Goal: Information Seeking & Learning: Learn about a topic

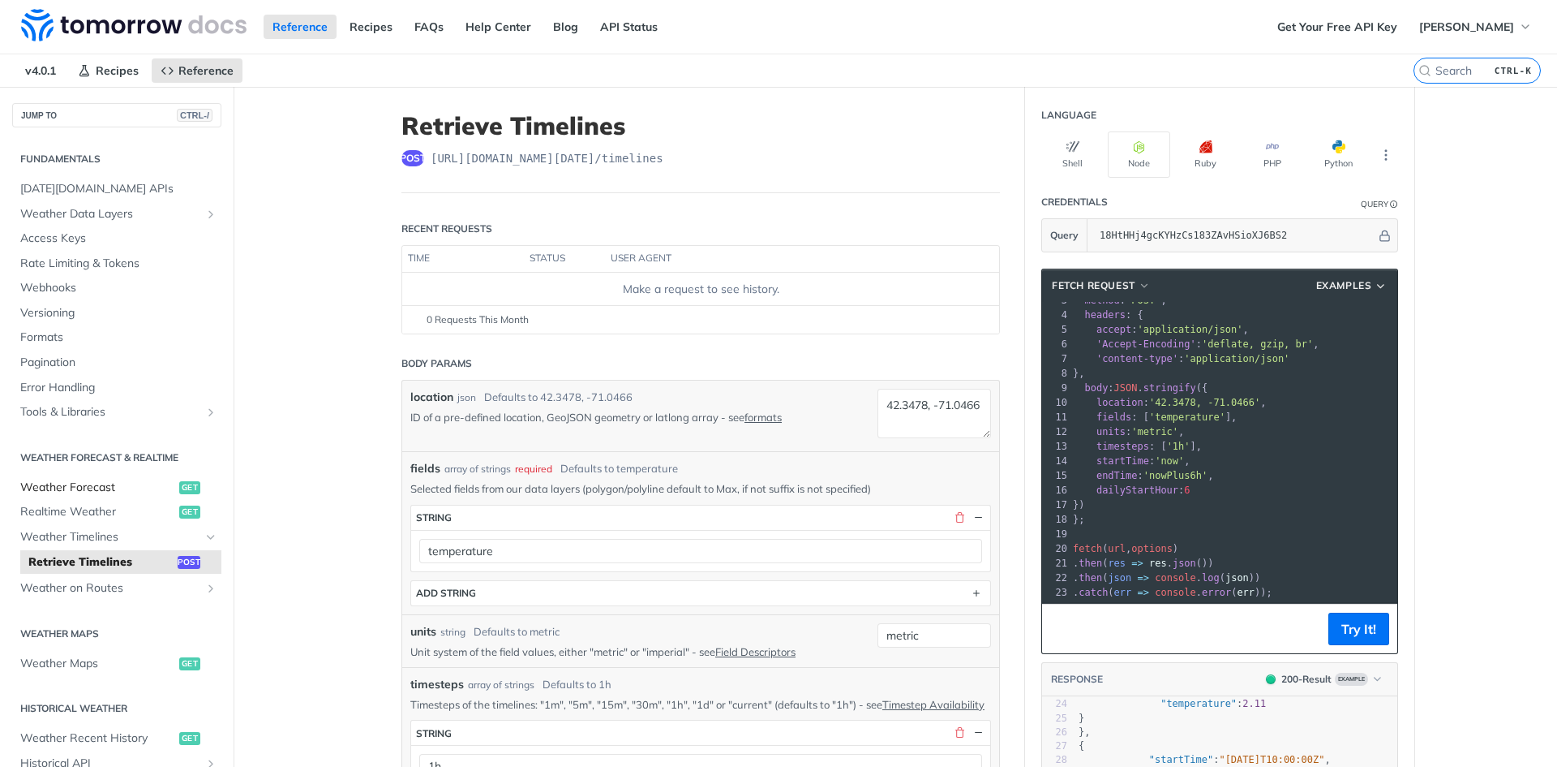
click at [92, 490] on span "Weather Forecast" at bounding box center [97, 487] width 155 height 16
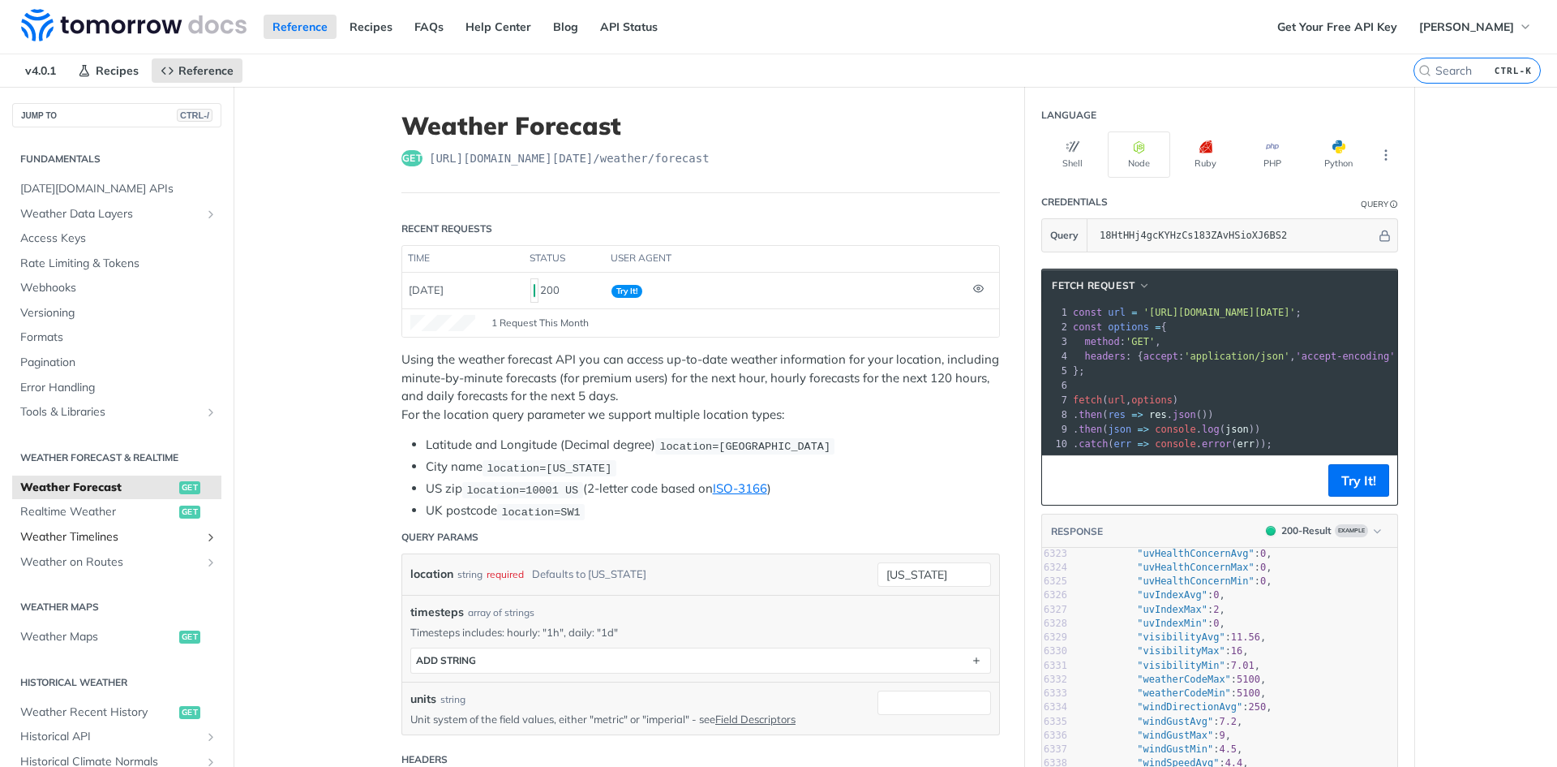
click at [109, 538] on span "Weather Timelines" at bounding box center [110, 537] width 180 height 16
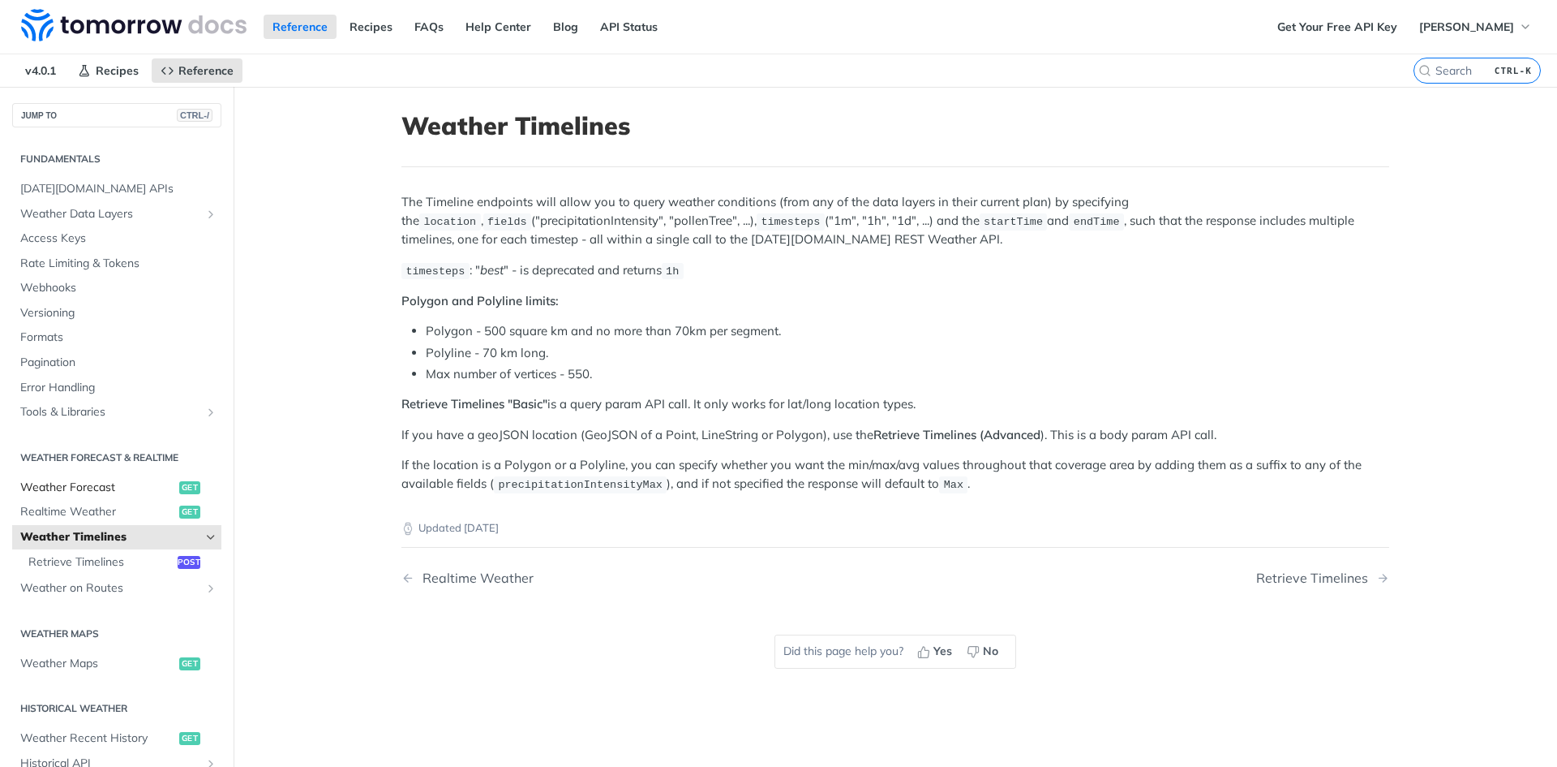
click at [75, 485] on span "Weather Forecast" at bounding box center [97, 487] width 155 height 16
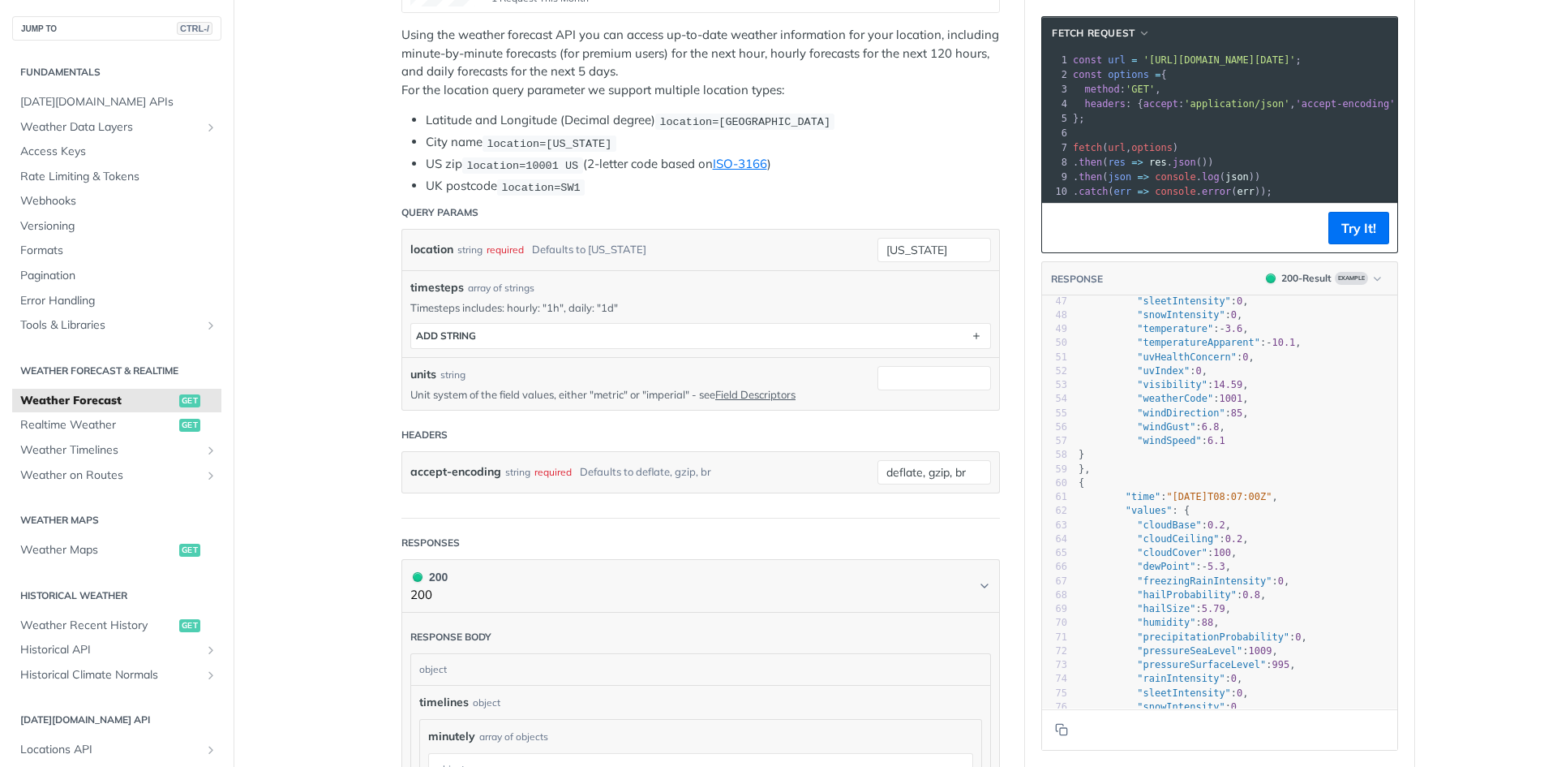
scroll to position [1136, 0]
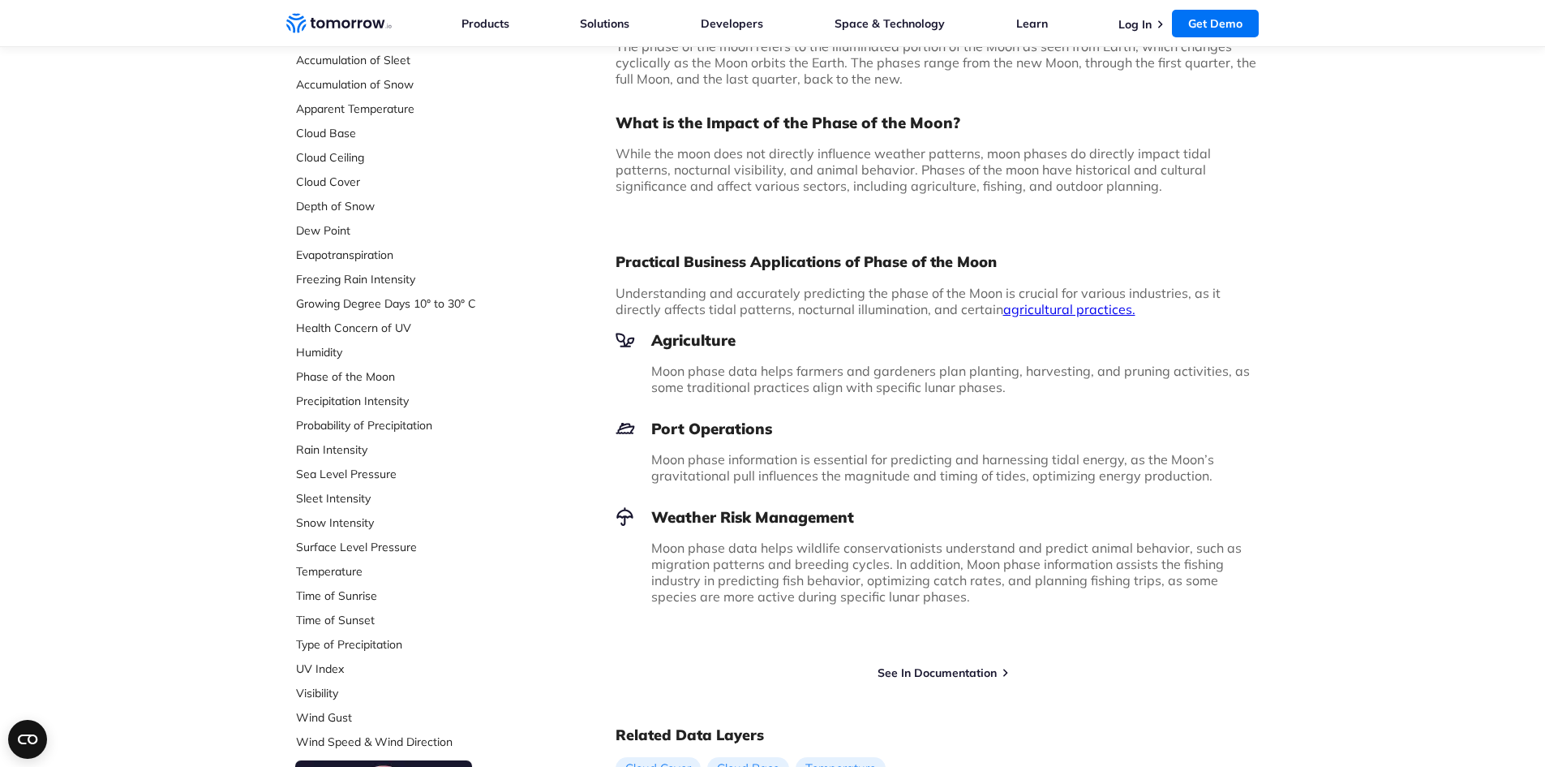
scroll to position [243, 0]
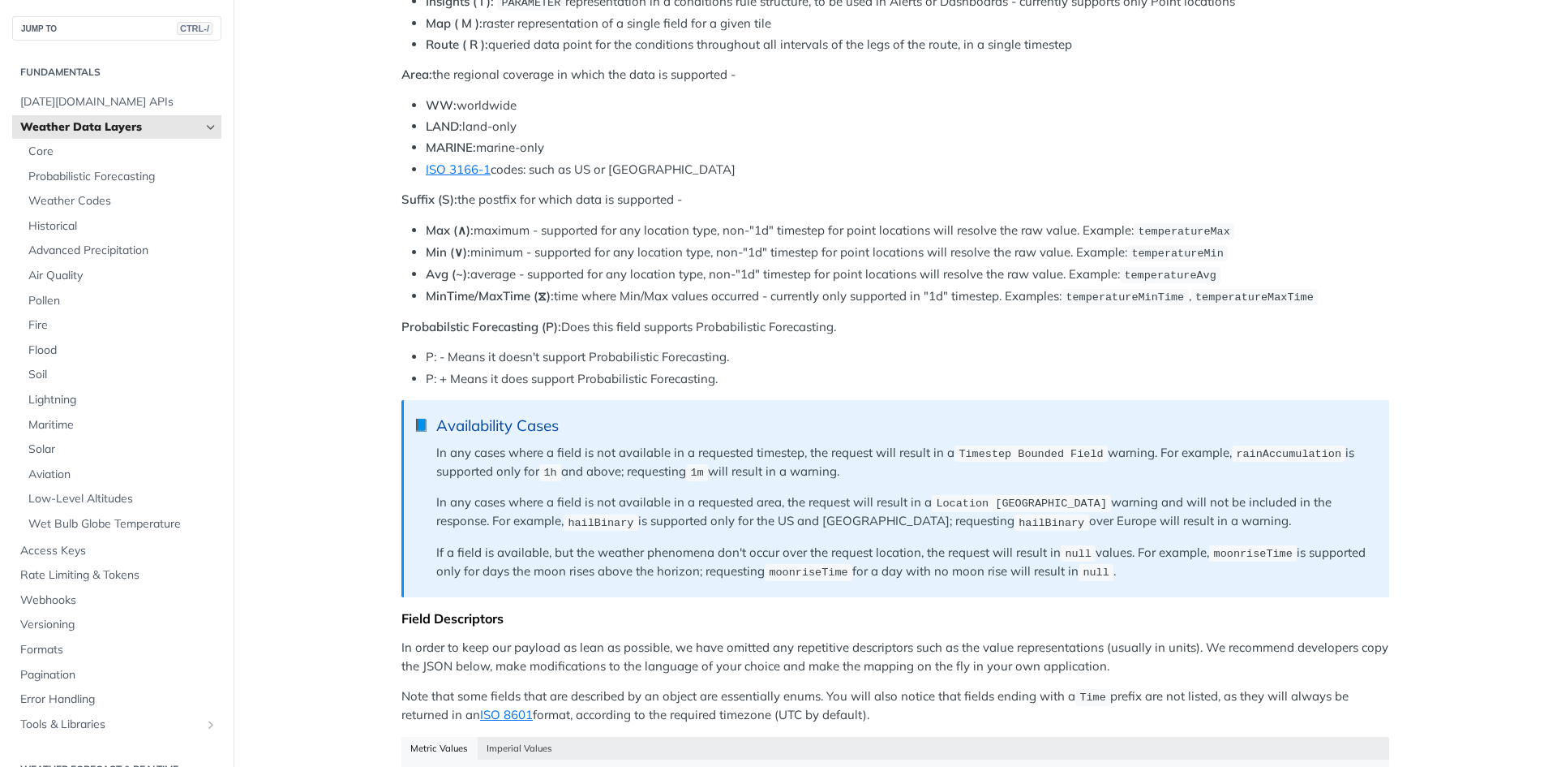
scroll to position [1055, 0]
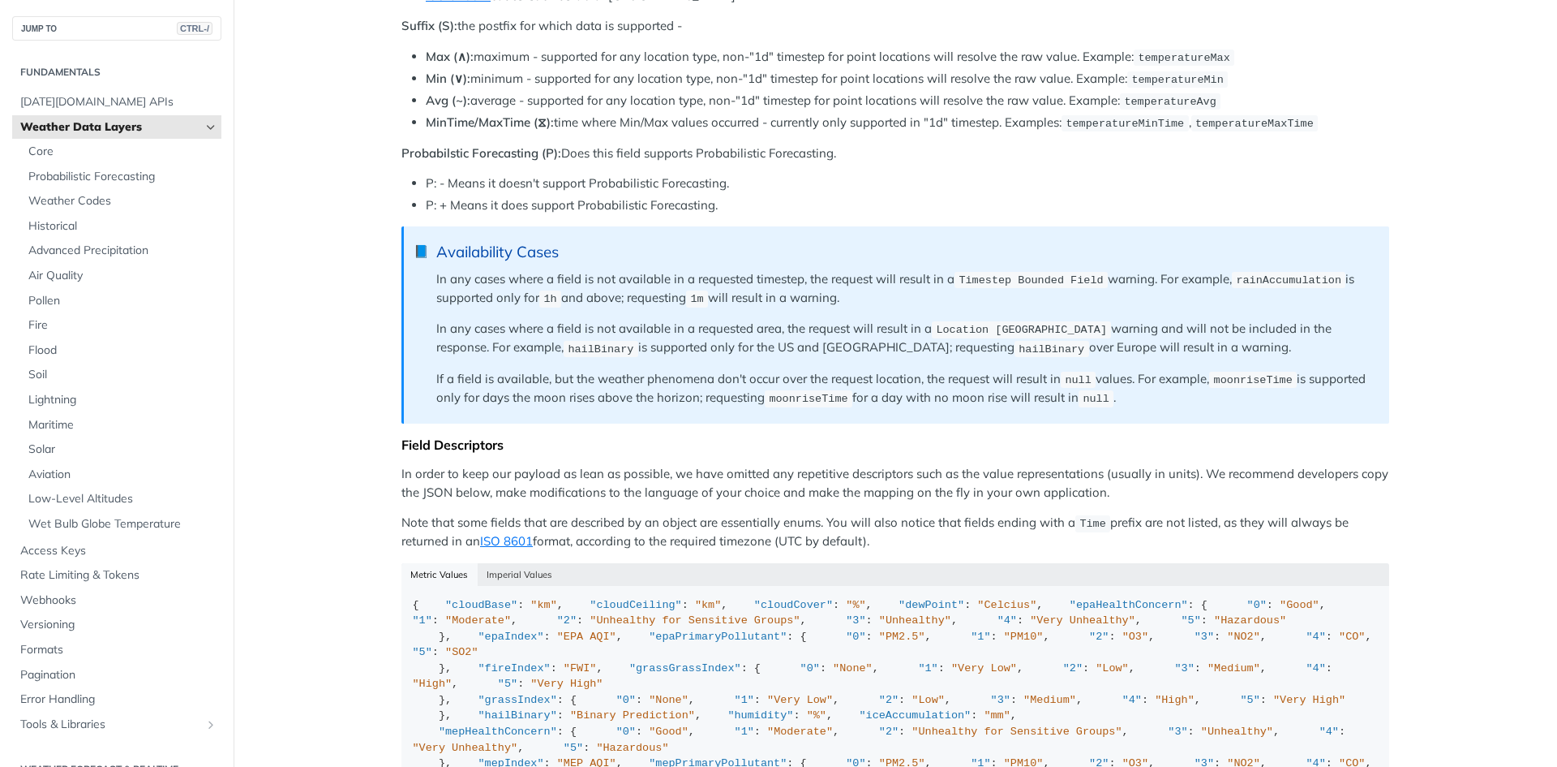
drag, startPoint x: 367, startPoint y: 208, endPoint x: 357, endPoint y: 189, distance: 21.4
click at [357, 189] on main "JUMP TO CTRL-/ Fundamentals Tomorrow.io APIs Weather Data Layers Core Probabili…" at bounding box center [778, 275] width 1557 height 2487
drag, startPoint x: 397, startPoint y: 163, endPoint x: 317, endPoint y: 176, distance: 80.5
click at [317, 176] on main "JUMP TO CTRL-/ Fundamentals Tomorrow.io APIs Weather Data Layers Core Probabili…" at bounding box center [778, 275] width 1557 height 2487
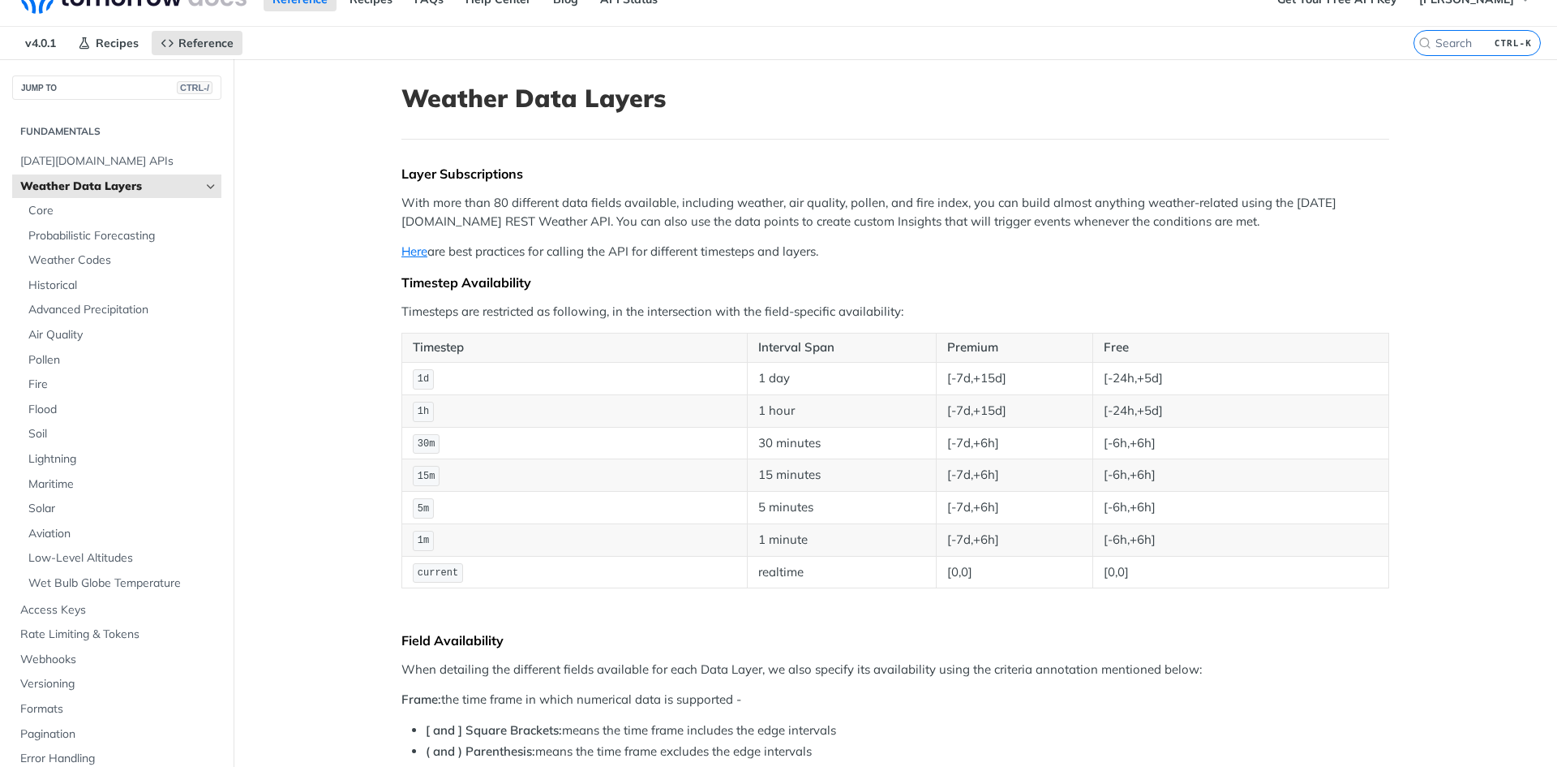
scroll to position [0, 0]
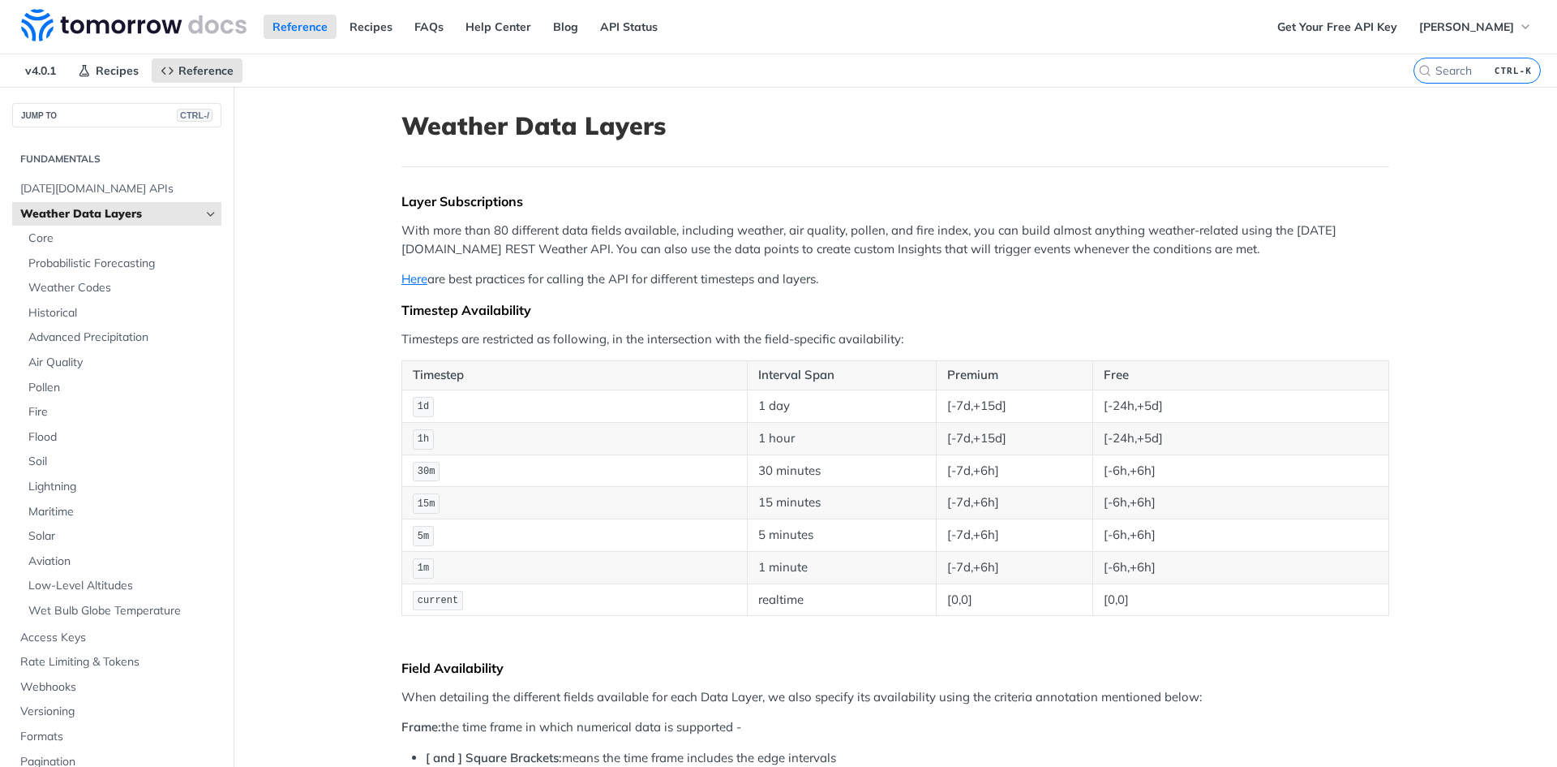
click at [571, 230] on p "With more than 80 different data fields available, including weather, air quali…" at bounding box center [896, 239] width 988 height 37
click at [630, 241] on p "With more than 80 different data fields available, including weather, air quali…" at bounding box center [896, 239] width 988 height 37
click at [413, 277] on link "Here" at bounding box center [415, 278] width 26 height 15
